Goal: Information Seeking & Learning: Compare options

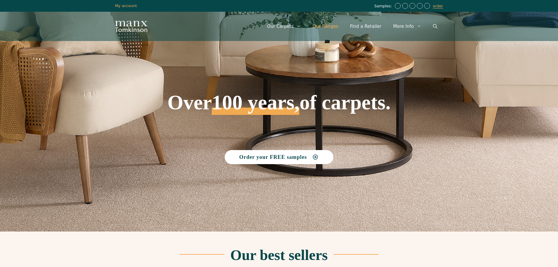
click at [330, 26] on link "Our Ranges" at bounding box center [326, 27] width 38 height 18
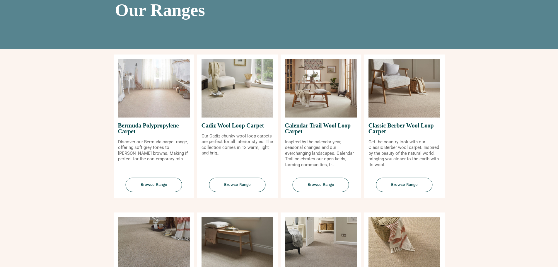
scroll to position [59, 0]
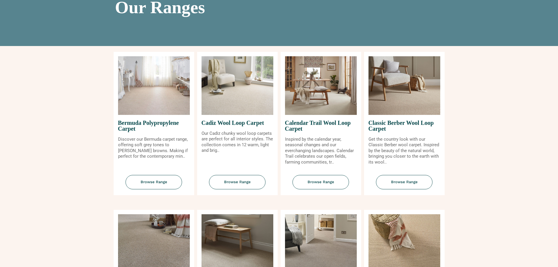
click at [254, 100] on img at bounding box center [238, 85] width 72 height 59
click at [242, 181] on span "Browse Range" at bounding box center [237, 182] width 57 height 14
click at [322, 91] on img at bounding box center [321, 85] width 72 height 59
click at [316, 184] on span "Browse Range" at bounding box center [321, 182] width 57 height 14
click at [406, 182] on span "Browse Range" at bounding box center [404, 182] width 57 height 14
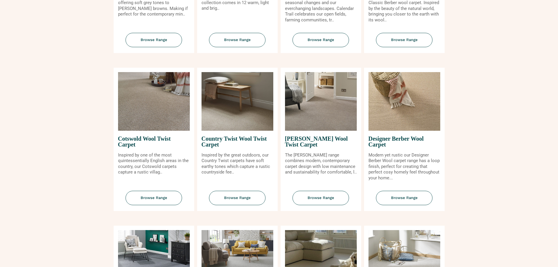
scroll to position [205, 0]
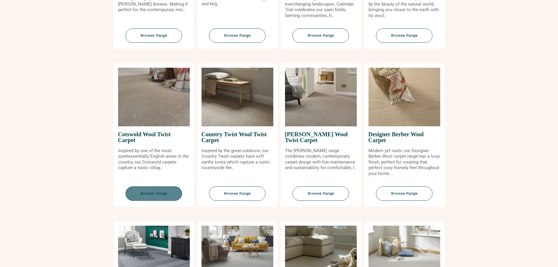
click at [148, 187] on span "Browse Range" at bounding box center [154, 193] width 57 height 14
click at [241, 191] on span "Browse Range" at bounding box center [237, 193] width 57 height 14
click at [319, 193] on span "Browse Range" at bounding box center [321, 193] width 57 height 14
click at [409, 194] on span "Browse Range" at bounding box center [404, 193] width 57 height 14
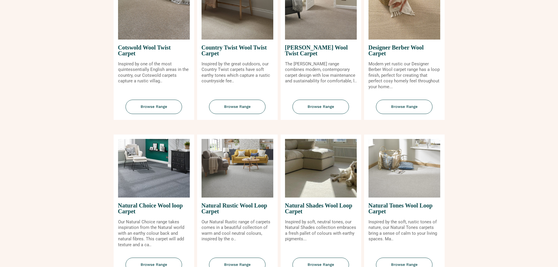
scroll to position [381, 0]
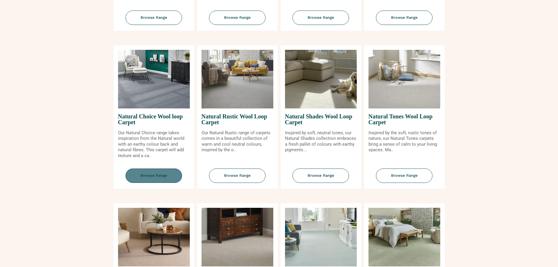
click at [147, 177] on span "Browse Range" at bounding box center [154, 176] width 57 height 14
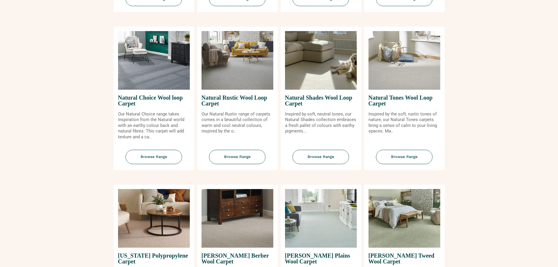
scroll to position [410, 0]
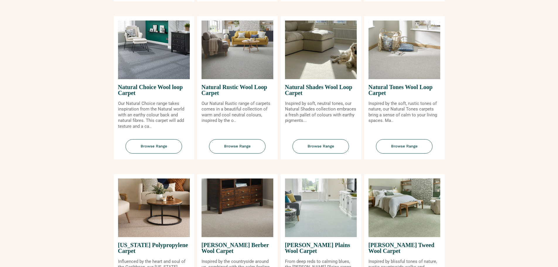
click at [263, 45] on img at bounding box center [238, 50] width 72 height 59
click at [239, 152] on span "Browse Range" at bounding box center [237, 146] width 57 height 14
click at [316, 144] on span "Browse Range" at bounding box center [321, 146] width 57 height 14
click at [401, 145] on span "Browse Range" at bounding box center [404, 146] width 57 height 14
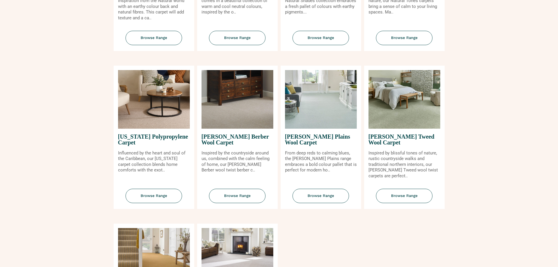
scroll to position [528, 0]
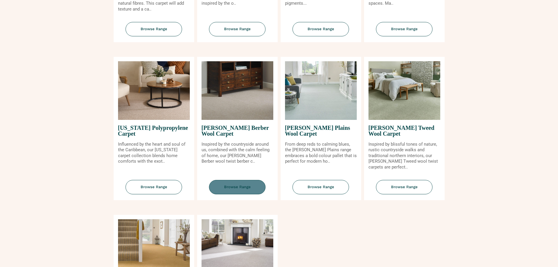
click at [235, 183] on span "Browse Range" at bounding box center [237, 187] width 57 height 14
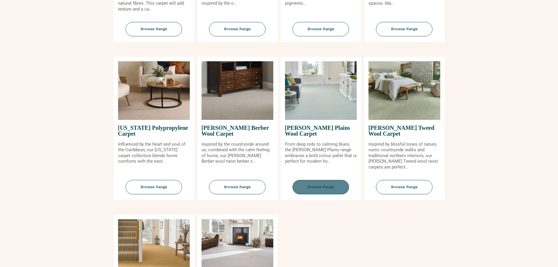
click at [327, 184] on span "Browse Range" at bounding box center [321, 187] width 57 height 14
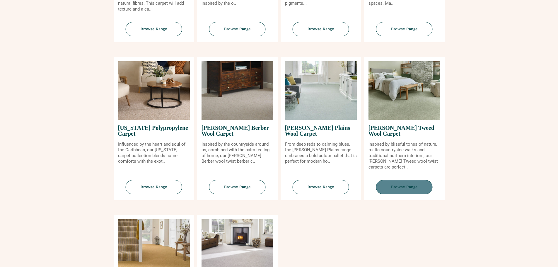
click at [414, 186] on span "Browse Range" at bounding box center [404, 187] width 57 height 14
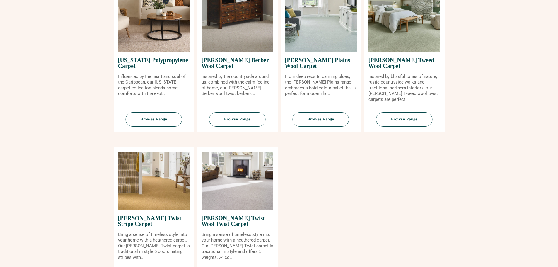
scroll to position [645, 0]
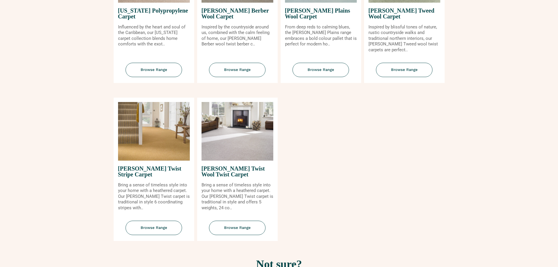
click at [144, 140] on img at bounding box center [154, 131] width 72 height 59
click at [154, 224] on span "Browse Range" at bounding box center [154, 228] width 57 height 14
click at [229, 233] on span "Browse Range" at bounding box center [237, 228] width 57 height 14
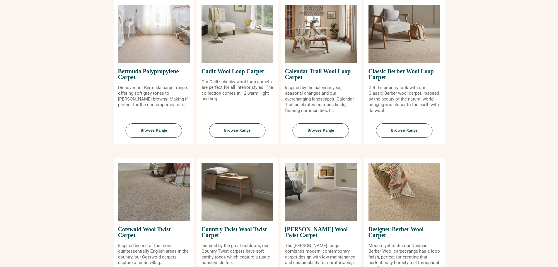
scroll to position [88, 0]
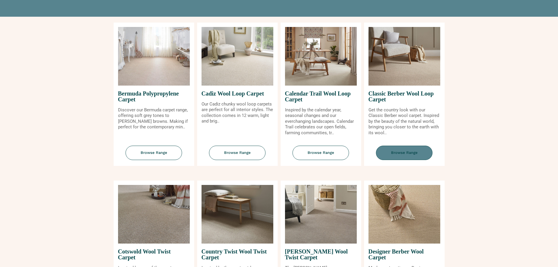
click at [410, 156] on span "Browse Range" at bounding box center [404, 153] width 57 height 14
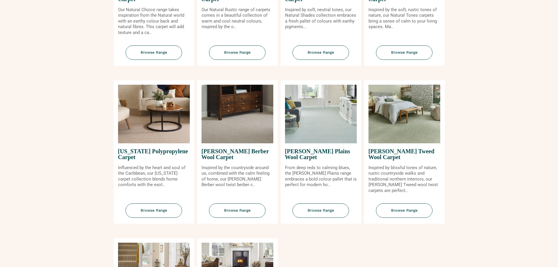
scroll to position [528, 0]
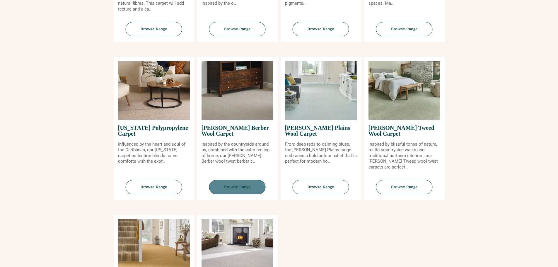
click at [227, 184] on span "Browse Range" at bounding box center [237, 187] width 57 height 14
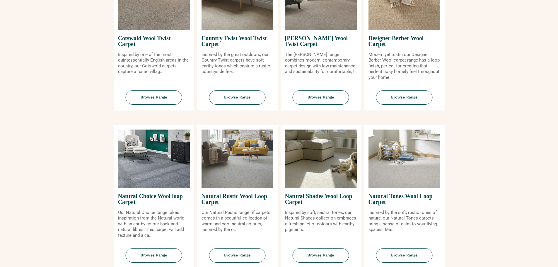
scroll to position [469, 0]
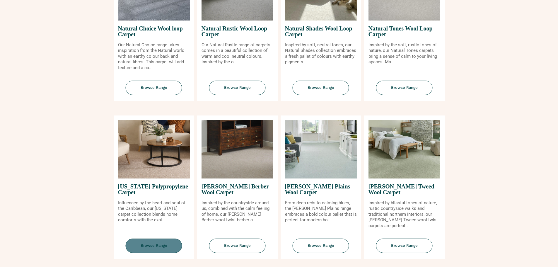
click at [155, 248] on span "Browse Range" at bounding box center [154, 246] width 57 height 14
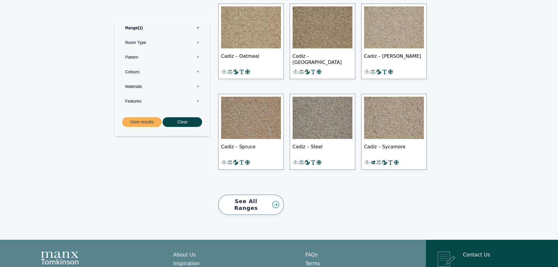
scroll to position [469, 0]
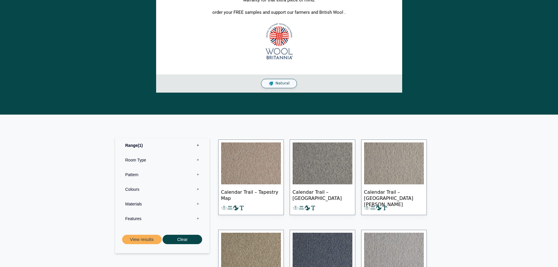
scroll to position [205, 0]
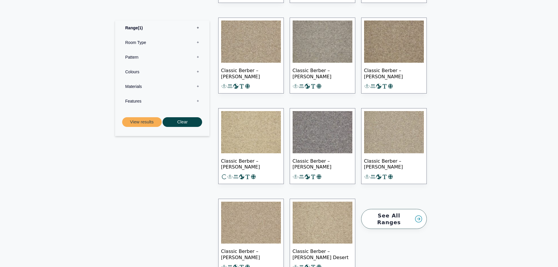
scroll to position [674, 0]
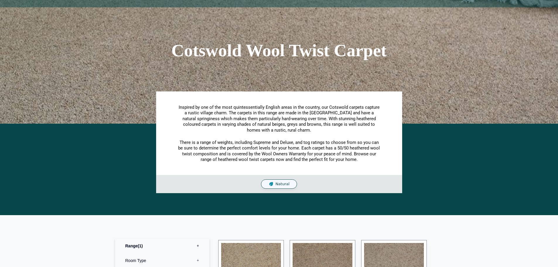
scroll to position [147, 0]
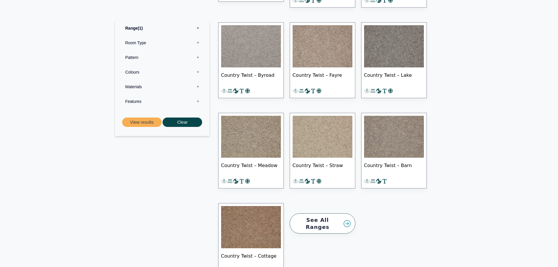
scroll to position [557, 0]
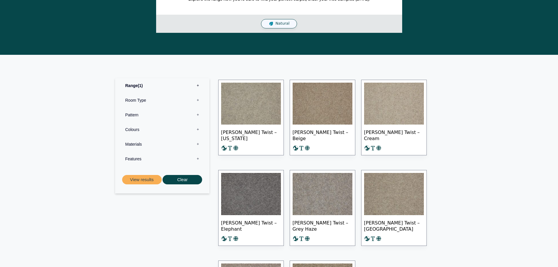
scroll to position [322, 0]
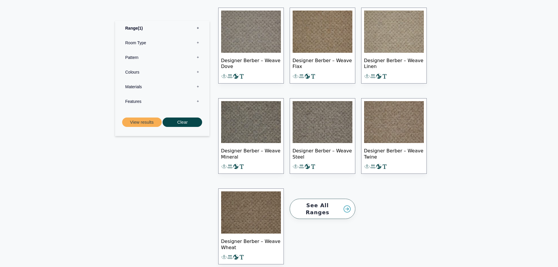
scroll to position [586, 0]
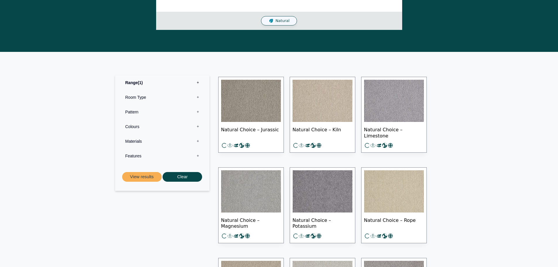
scroll to position [147, 0]
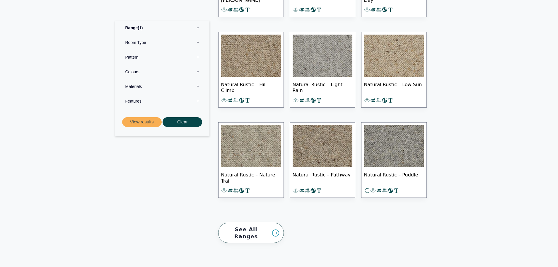
scroll to position [322, 0]
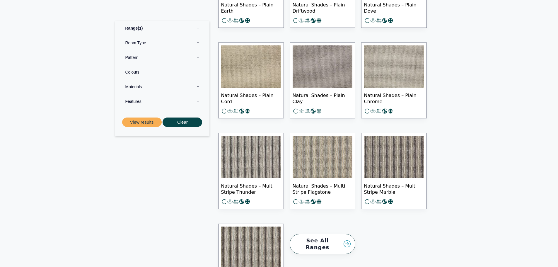
scroll to position [733, 0]
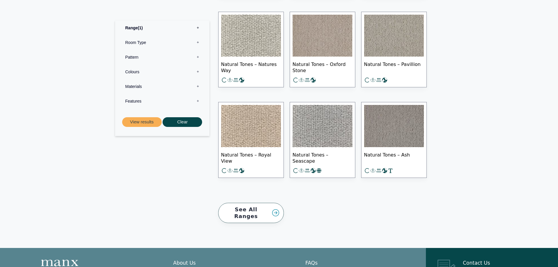
scroll to position [469, 0]
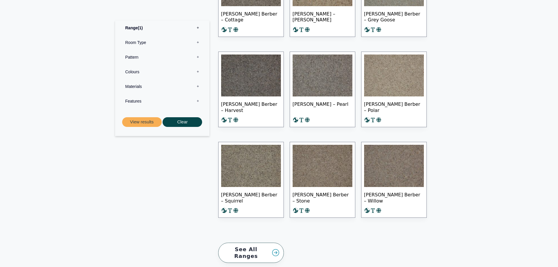
scroll to position [410, 0]
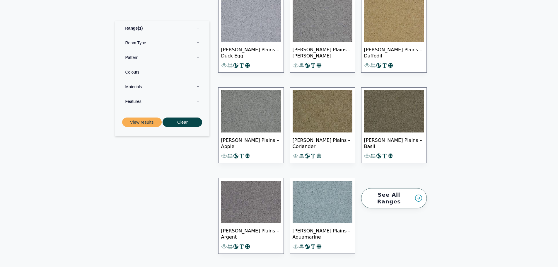
scroll to position [674, 0]
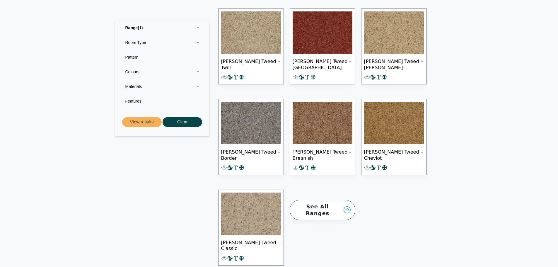
scroll to position [557, 0]
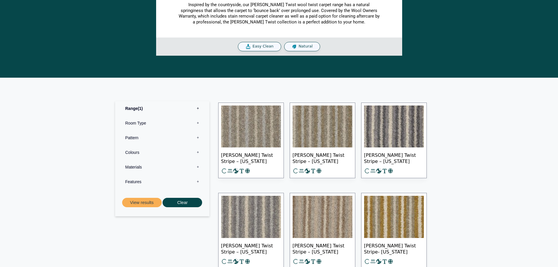
scroll to position [235, 0]
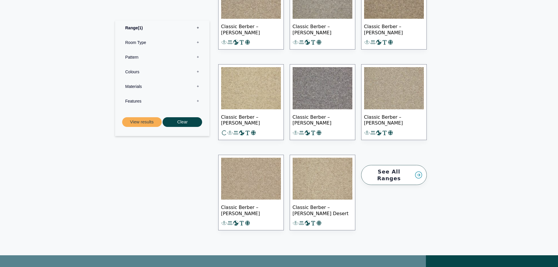
scroll to position [704, 0]
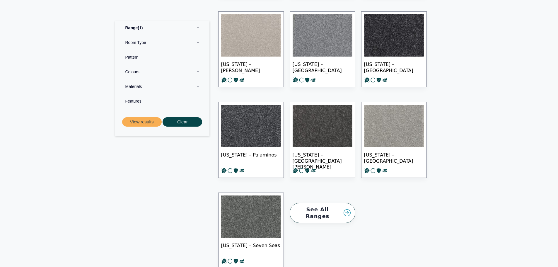
scroll to position [557, 0]
